Goal: Transaction & Acquisition: Register for event/course

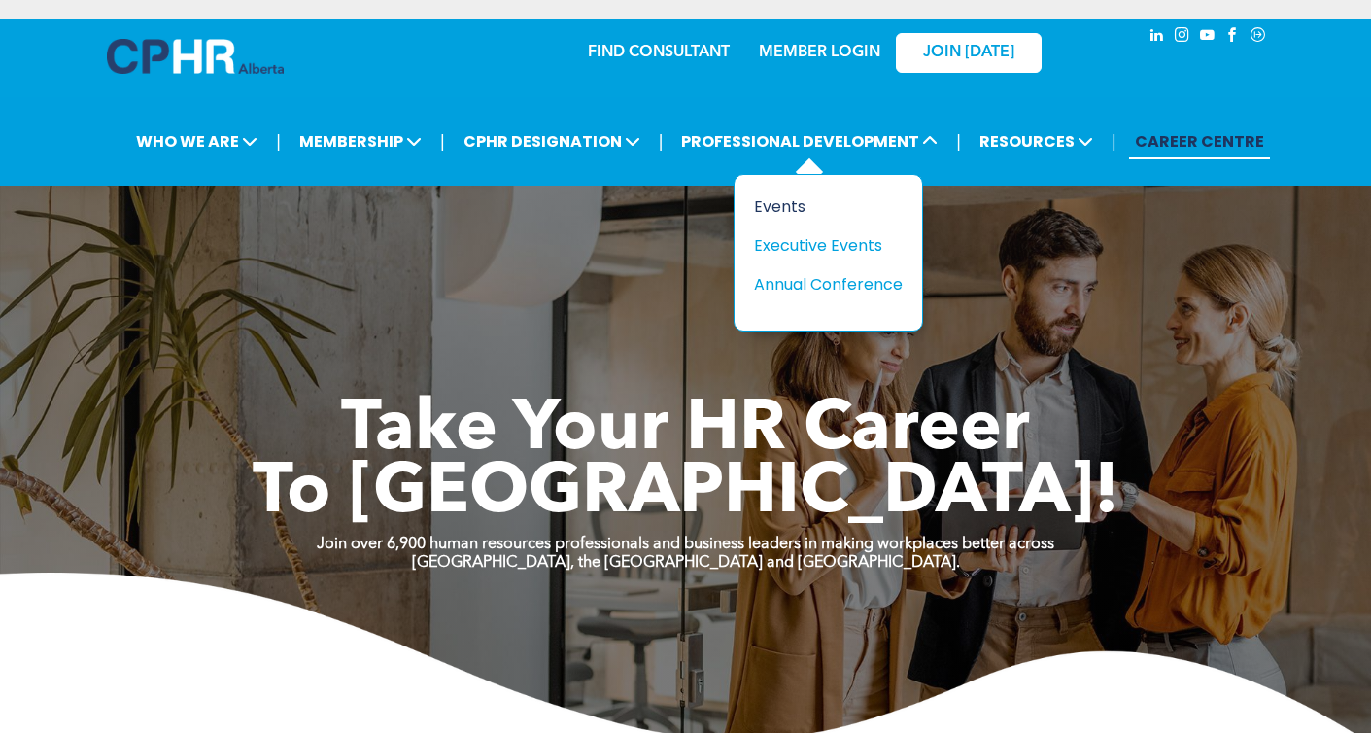
click at [830, 197] on div "Events" at bounding box center [821, 206] width 134 height 24
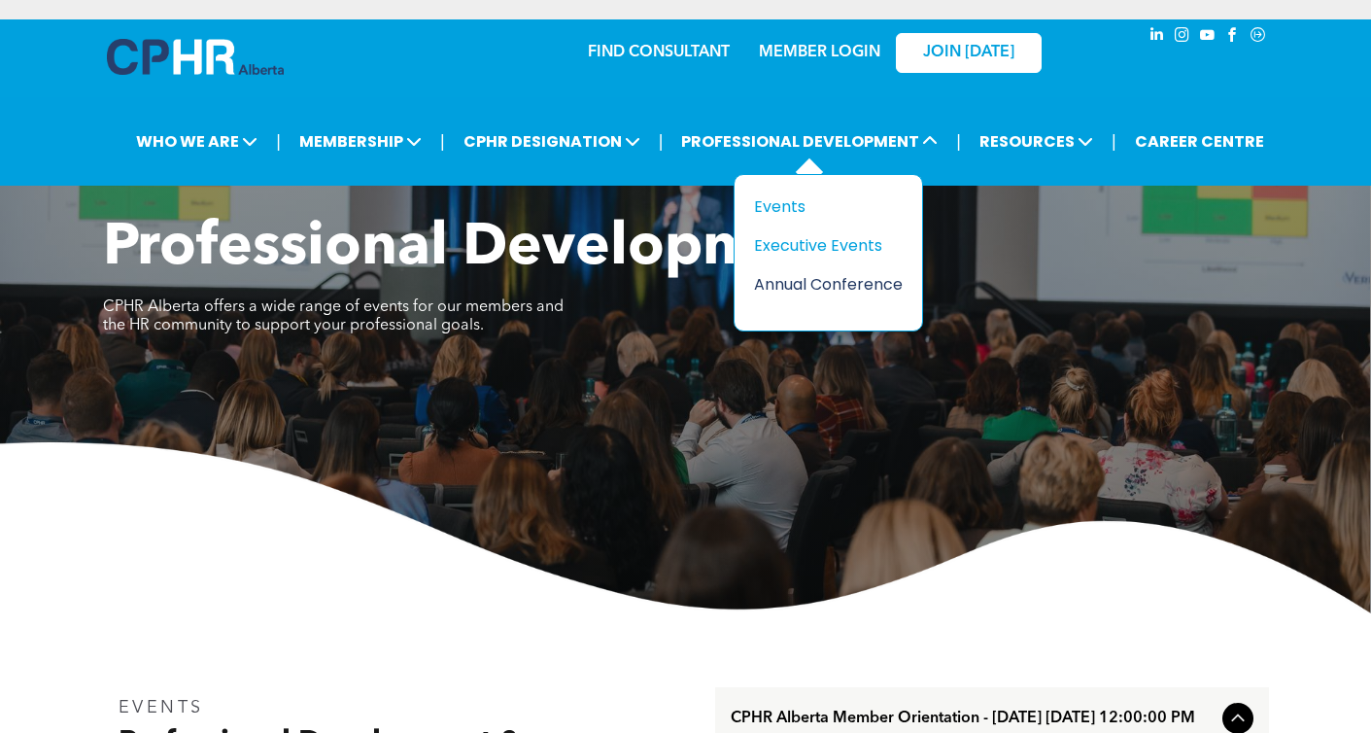
click at [819, 275] on div "Annual Conference" at bounding box center [821, 284] width 134 height 24
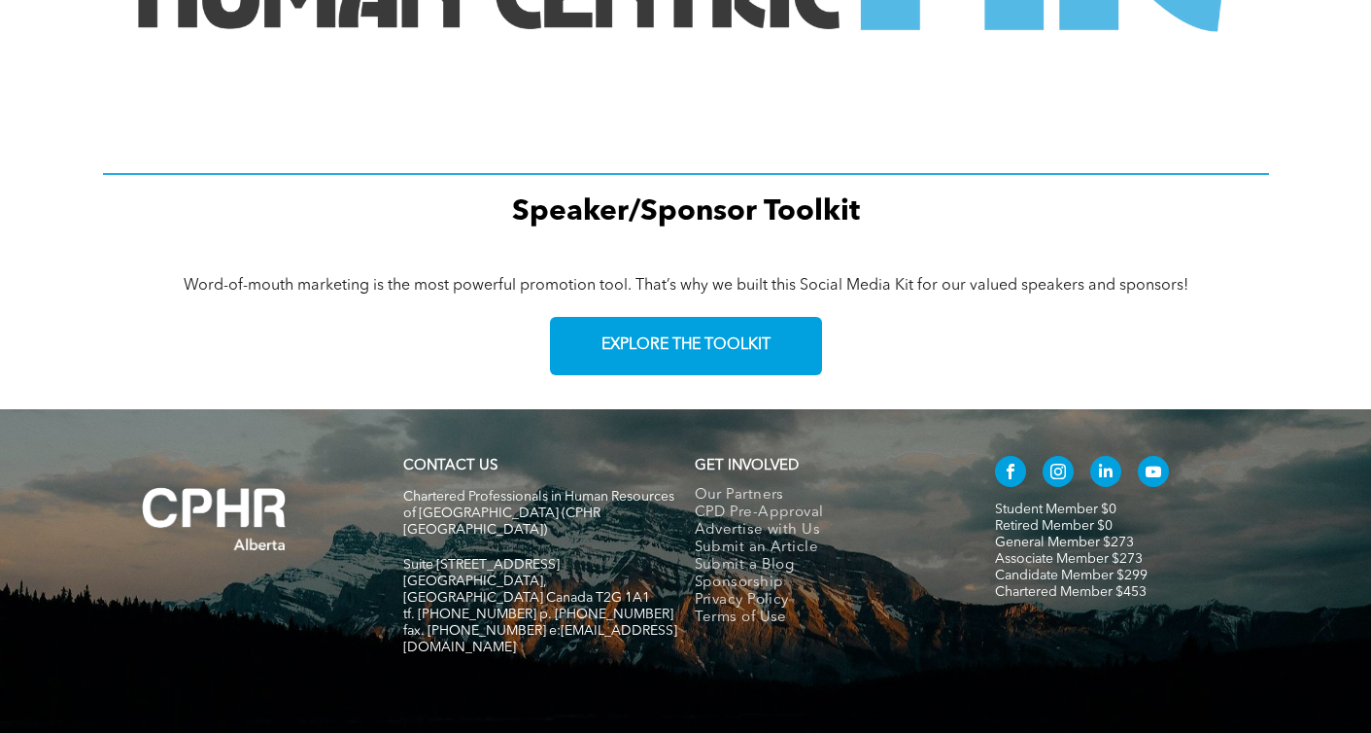
scroll to position [2918, 0]
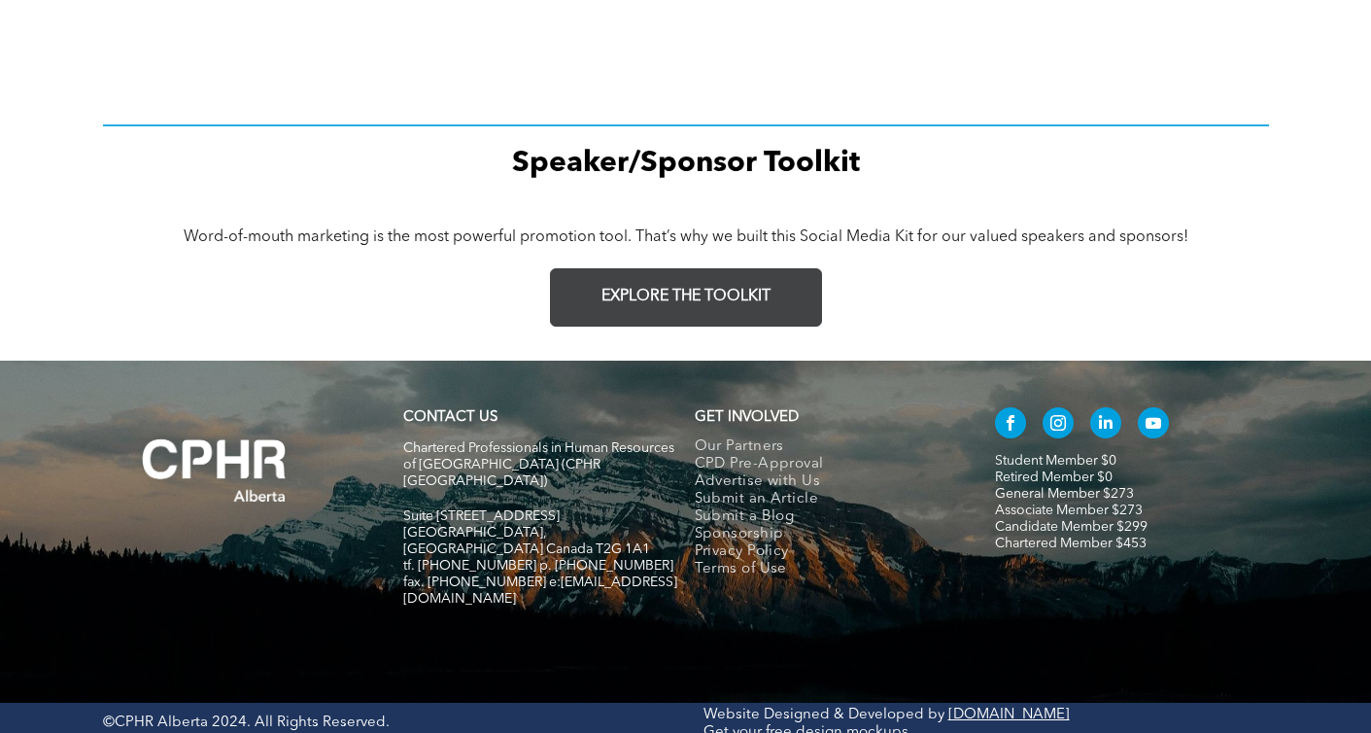
click at [723, 296] on span "EXPLORE THE TOOLKIT" at bounding box center [685, 297] width 169 height 18
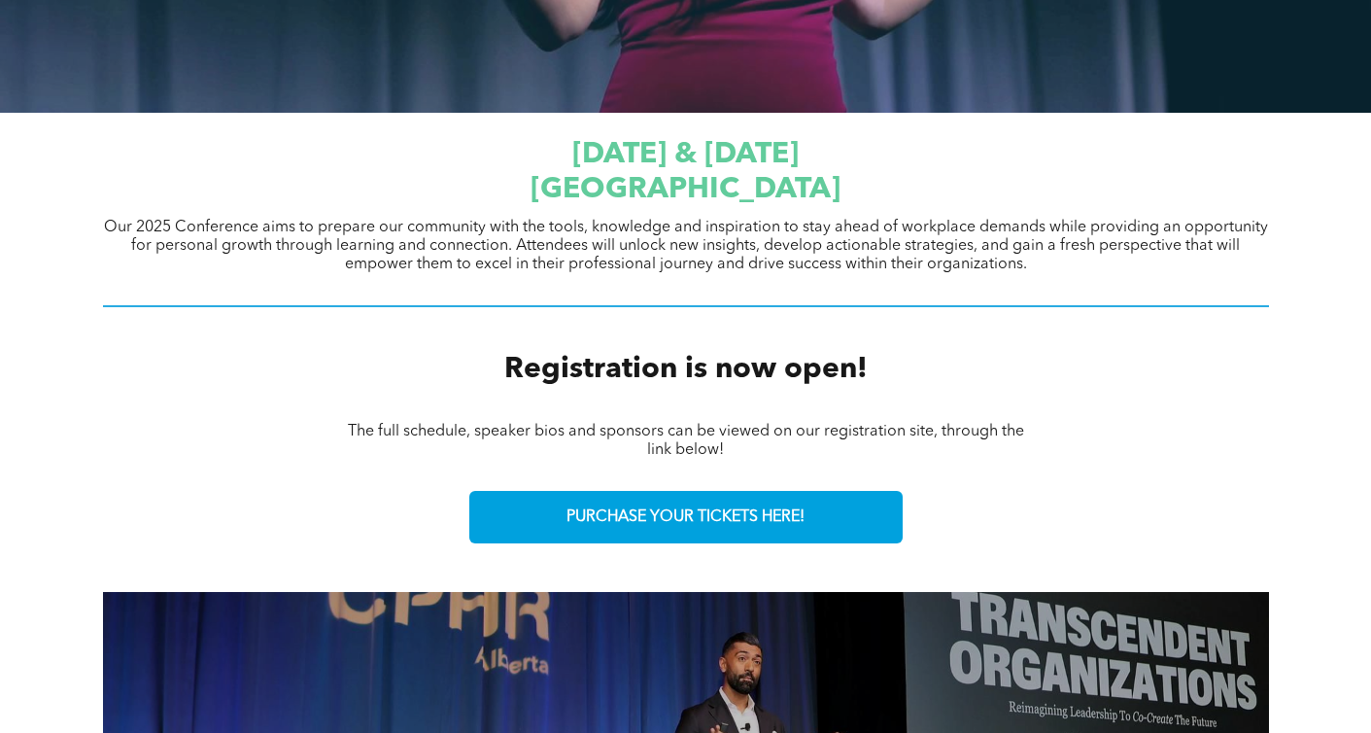
scroll to position [607, 0]
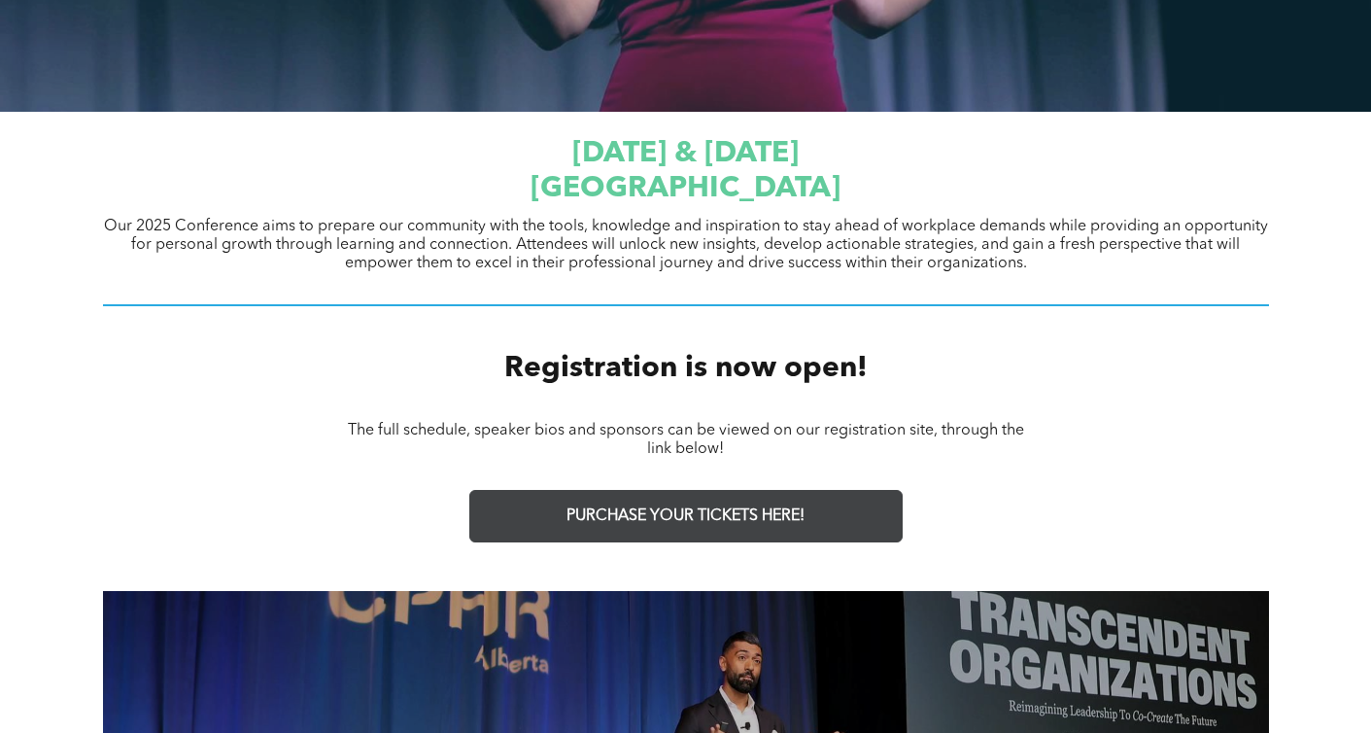
click at [738, 502] on link "PURCHASE YOUR TICKETS HERE!" at bounding box center [685, 516] width 433 height 52
